Goal: Transaction & Acquisition: Subscribe to service/newsletter

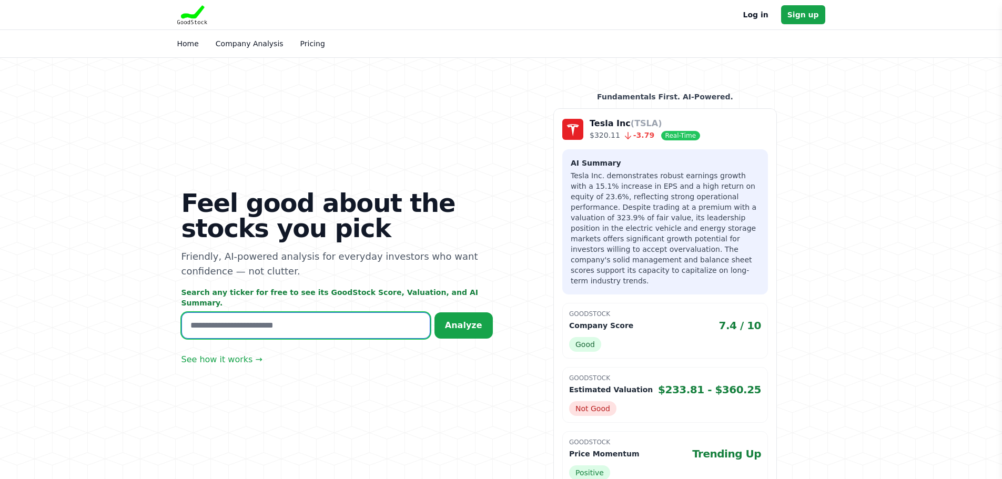
click at [347, 313] on input "text" at bounding box center [306, 326] width 249 height 26
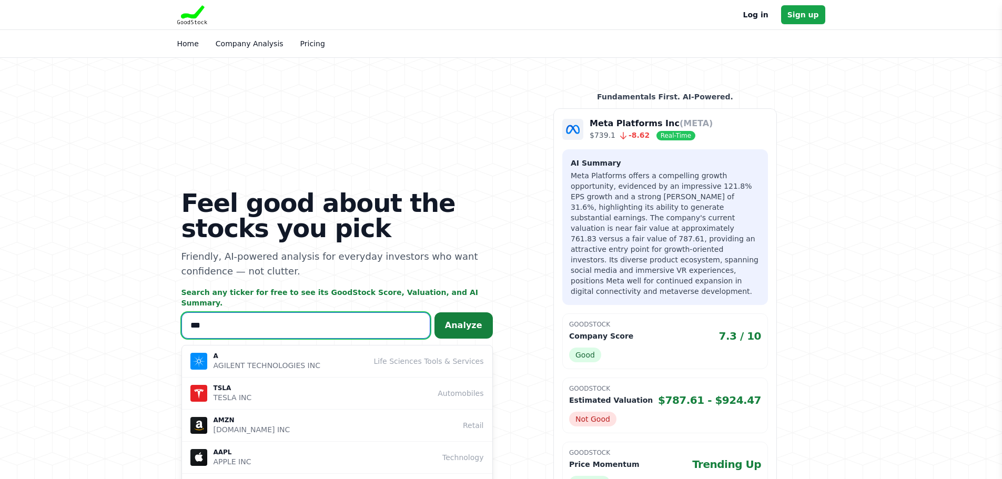
type input "***"
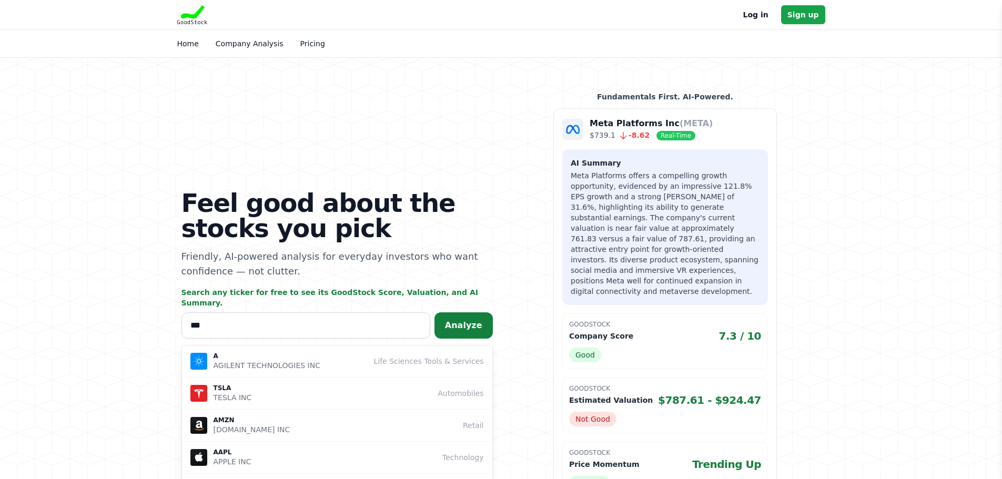
click at [451, 320] on button "Analyze" at bounding box center [464, 326] width 58 height 26
